Goal: Transaction & Acquisition: Download file/media

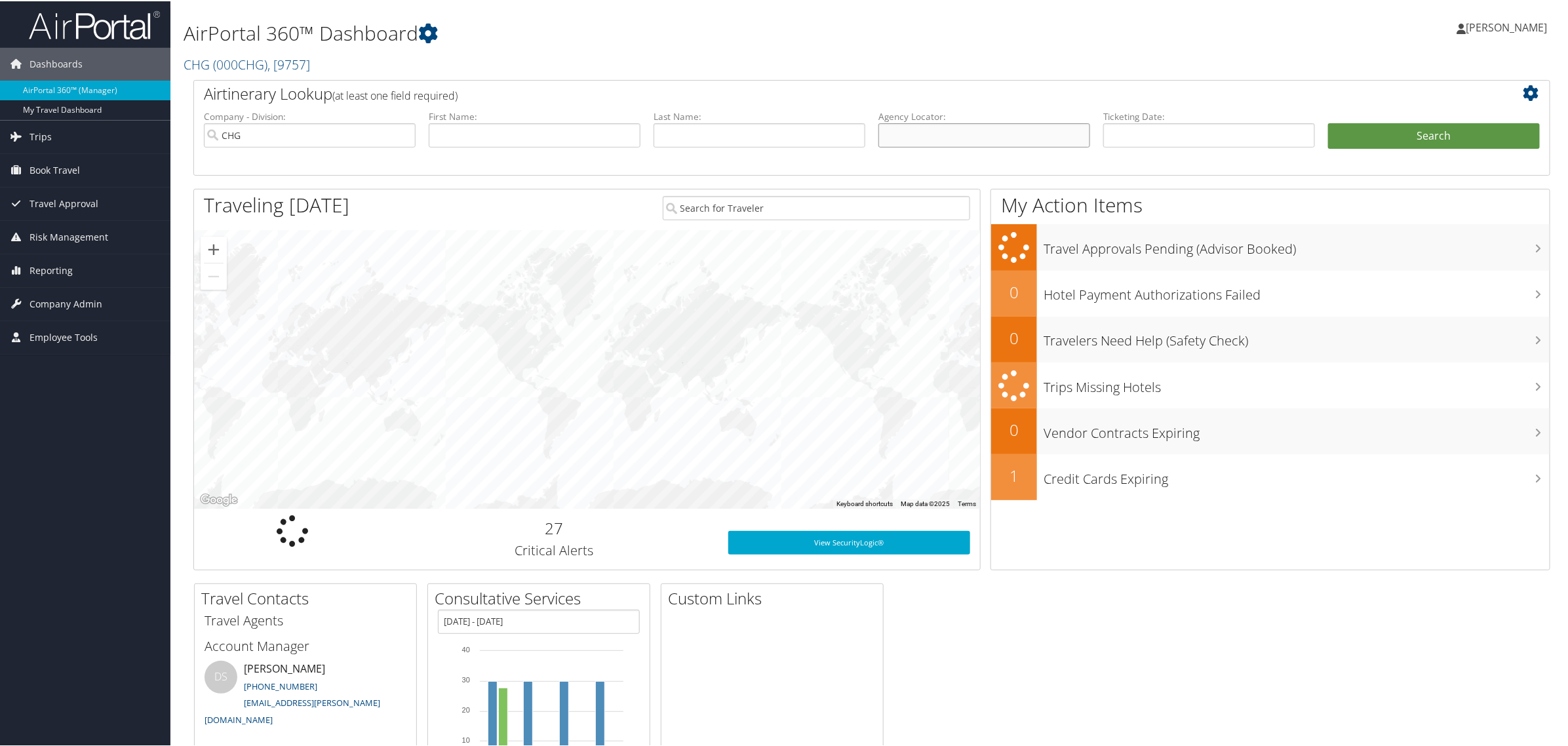
click at [952, 139] on input "text" at bounding box center [984, 134] width 212 height 24
paste input "YYQGPV"
type input "YYQGPV"
click at [1328, 122] on button "Search" at bounding box center [1434, 135] width 212 height 26
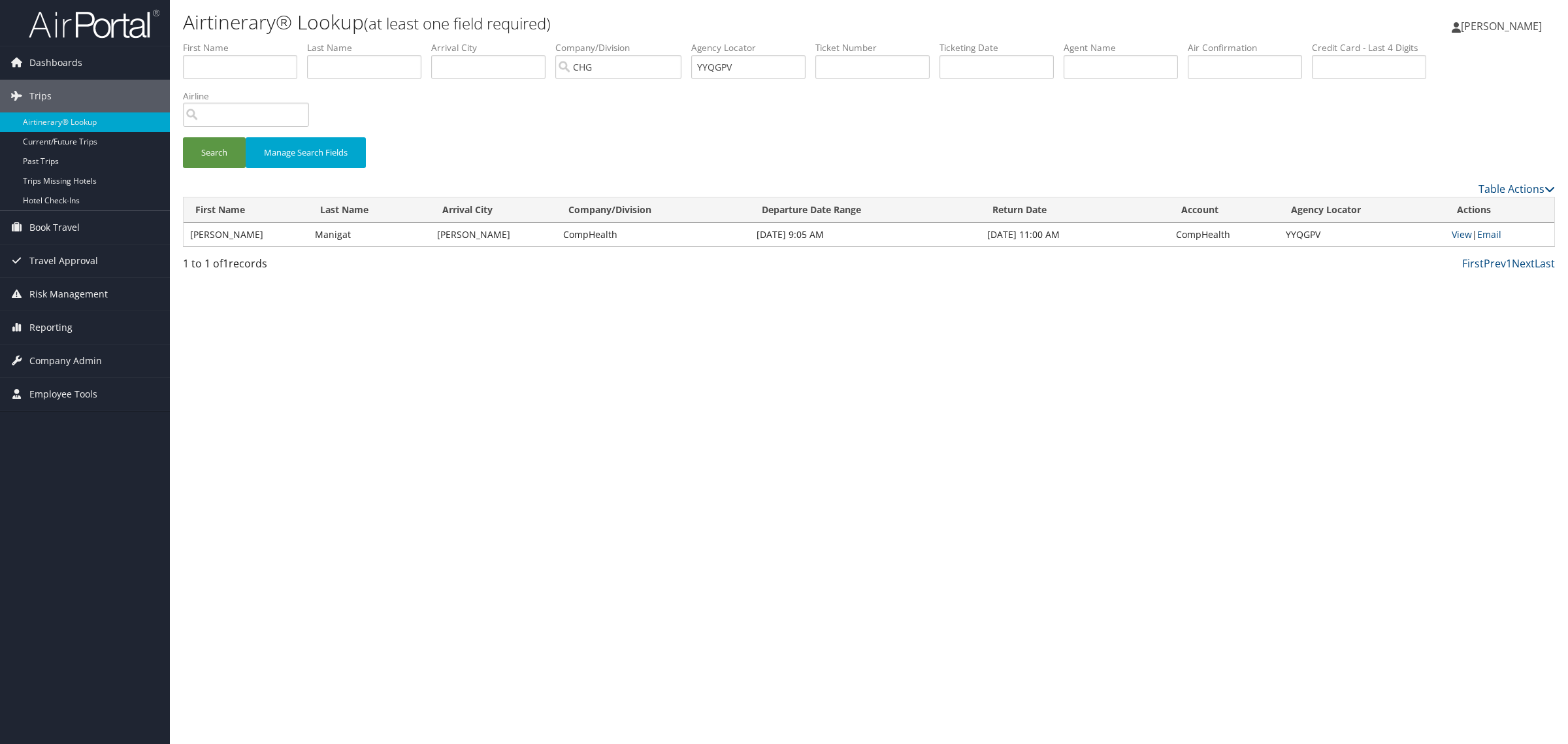
click at [232, 238] on td "[PERSON_NAME]" at bounding box center [246, 234] width 125 height 23
click at [1465, 238] on link "View" at bounding box center [1462, 234] width 20 height 12
click at [787, 75] on input "YYQGPV" at bounding box center [749, 67] width 114 height 24
paste input "HWIH"
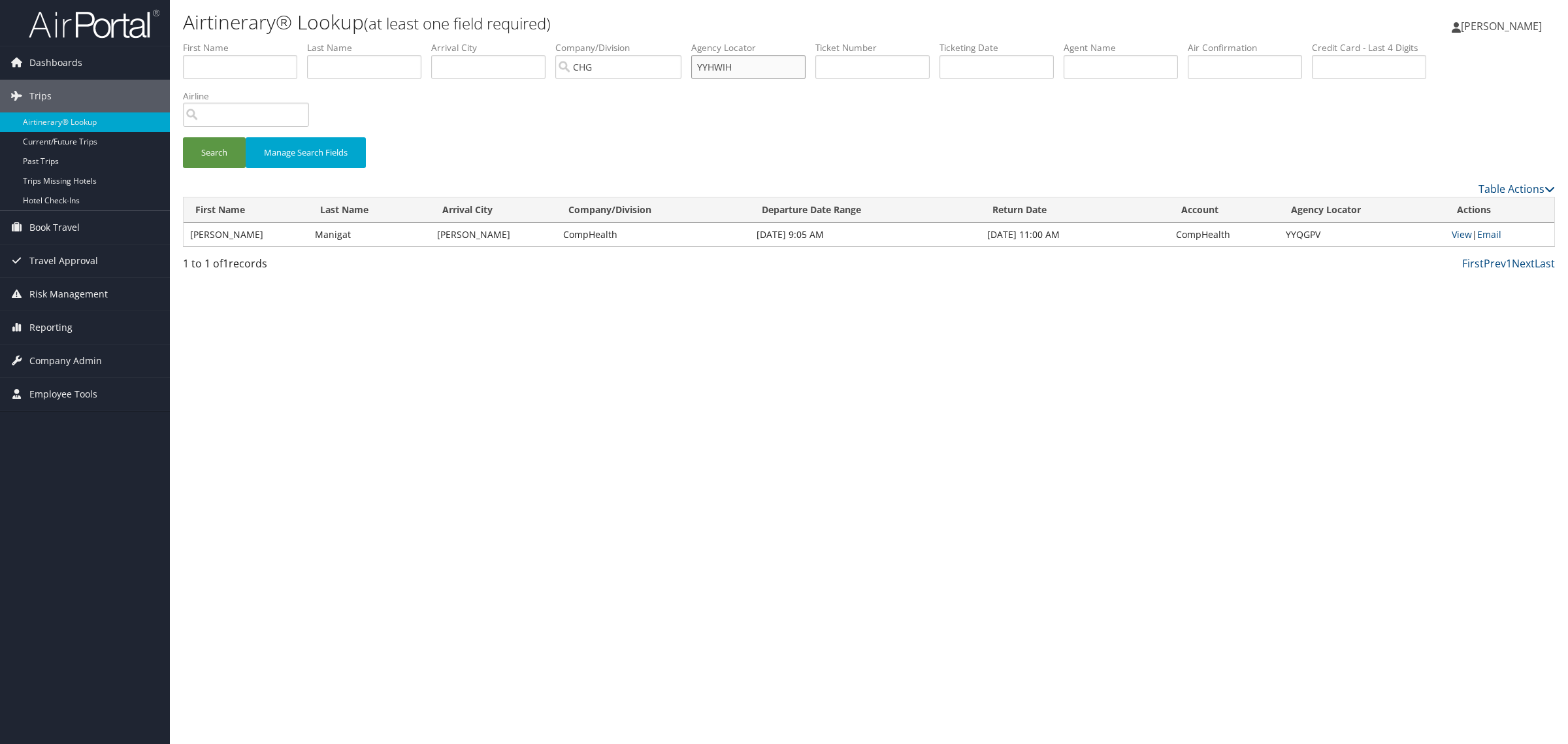
type input "YYHWIH"
click at [183, 137] on button "Search" at bounding box center [214, 152] width 63 height 31
click at [1460, 231] on link "View" at bounding box center [1462, 234] width 20 height 12
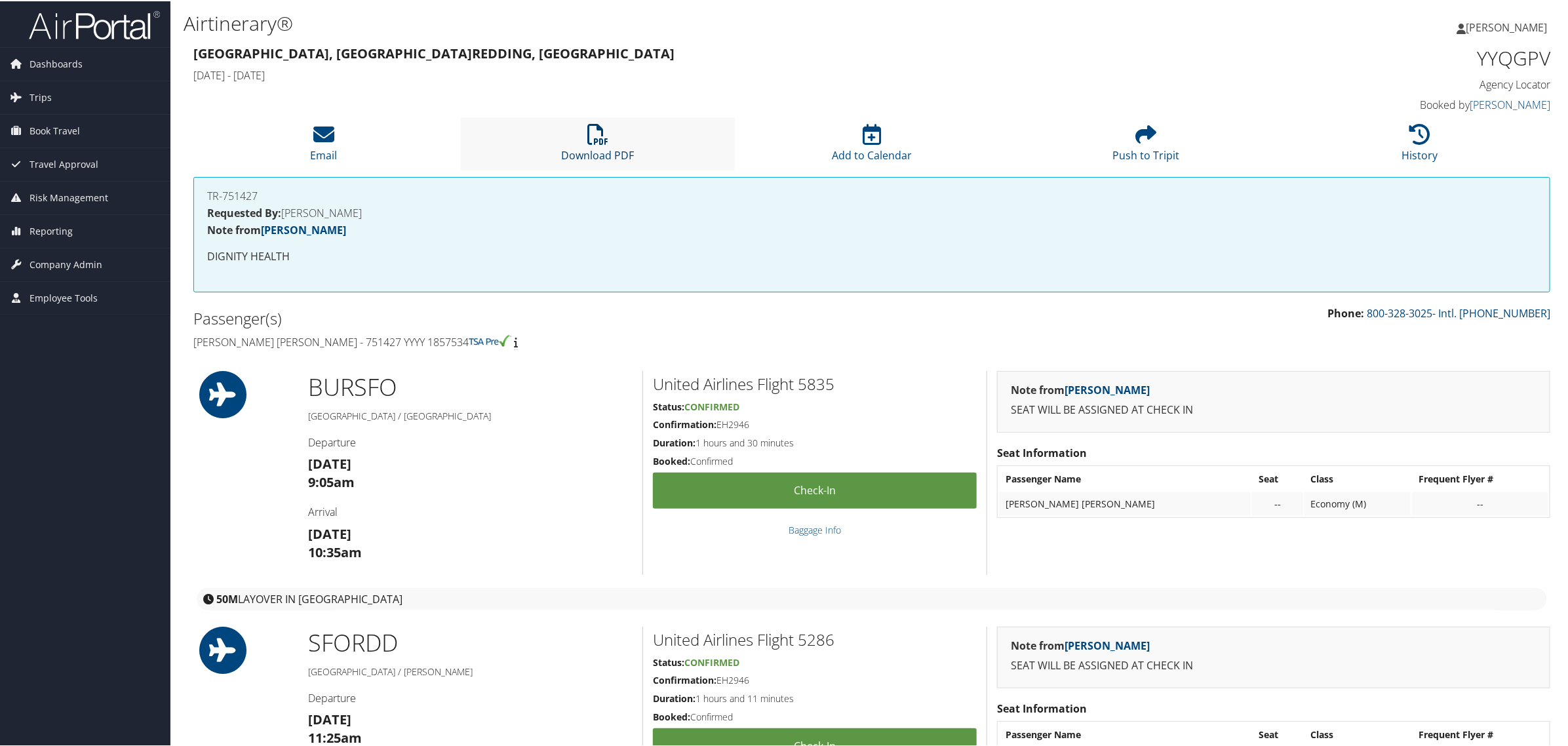
click at [585, 148] on link "Download PDF" at bounding box center [598, 145] width 73 height 31
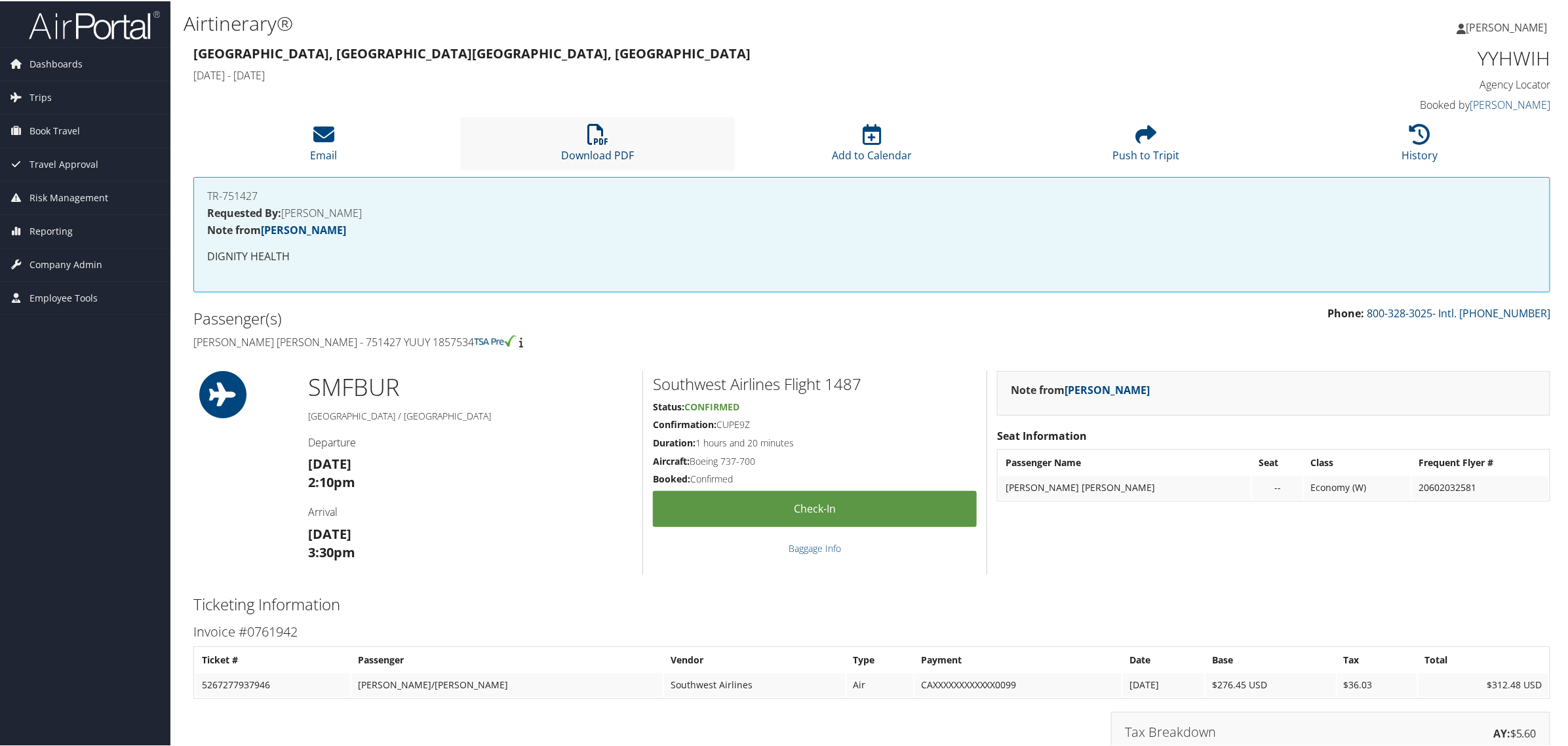
click at [593, 148] on link "Download PDF" at bounding box center [598, 145] width 73 height 31
